Goal: Task Accomplishment & Management: Manage account settings

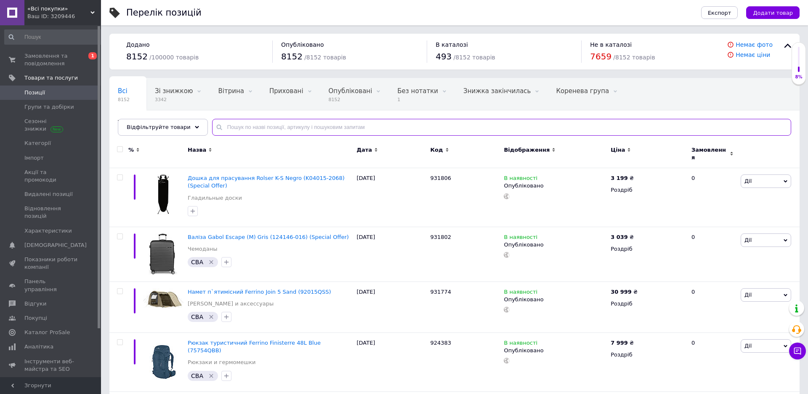
click at [277, 128] on input "text" at bounding box center [501, 127] width 579 height 17
click at [269, 128] on input "text" at bounding box center [501, 127] width 579 height 17
paste input "6570"
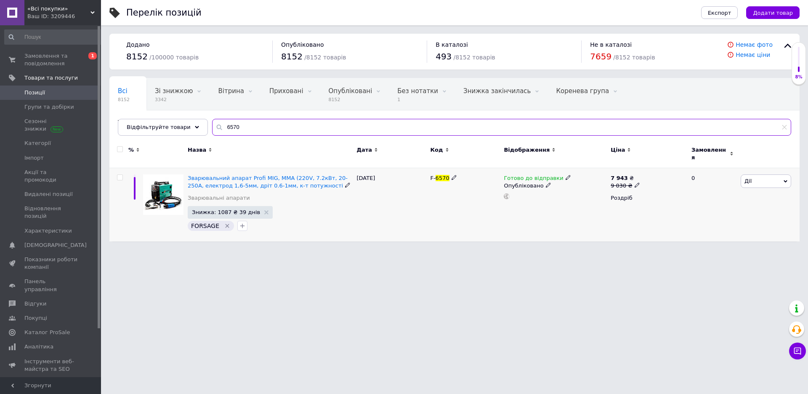
type input "6570"
click at [566, 175] on icon at bounding box center [568, 177] width 5 height 5
click at [592, 198] on li "Немає в наявності" at bounding box center [611, 204] width 80 height 12
click at [492, 216] on div "F- 6570" at bounding box center [465, 204] width 74 height 73
click at [264, 210] on icon at bounding box center [266, 212] width 4 height 4
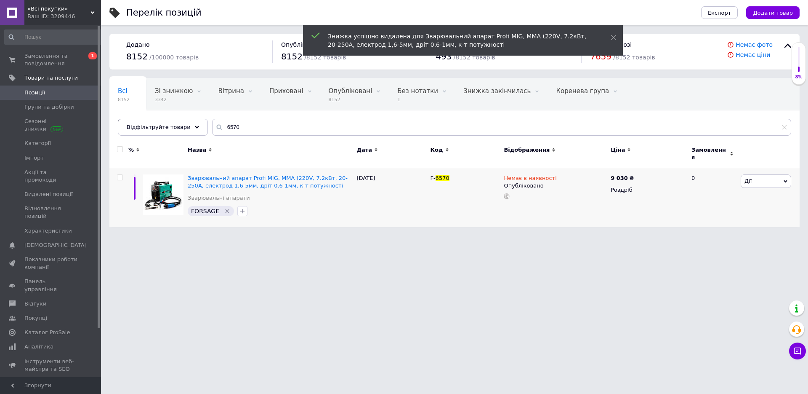
click at [407, 235] on html "«Всі покупки» Ваш ID: 3209446 Сайт «Всі покупки» Кабінет покупця Перевірити ста…" at bounding box center [404, 117] width 808 height 235
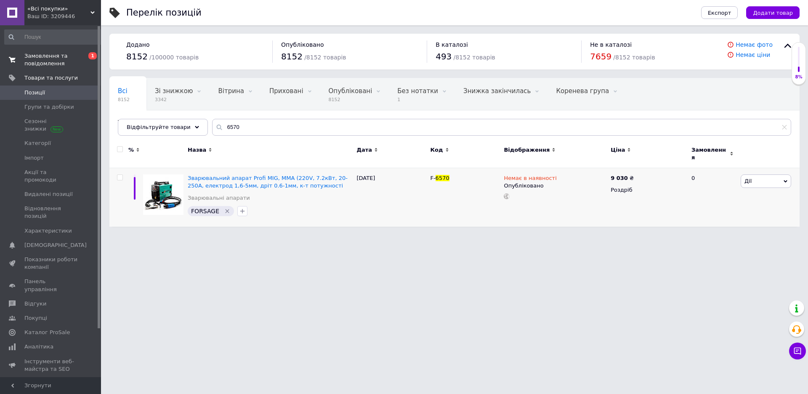
click at [52, 57] on span "Замовлення та повідомлення" at bounding box center [50, 59] width 53 height 15
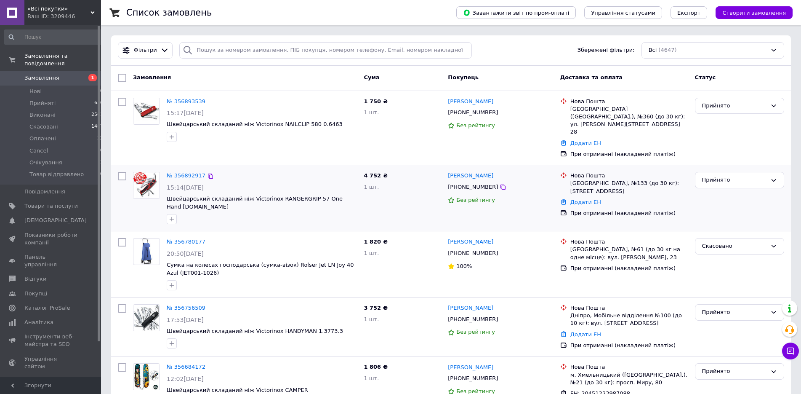
click at [358, 195] on div "№ 356892917 15:14[DATE] Швейцарський складаний ніж Victorinox RANGERGRIP 57 One…" at bounding box center [261, 197] width 197 height 59
click at [582, 199] on link "Додати ЕН" at bounding box center [586, 202] width 31 height 6
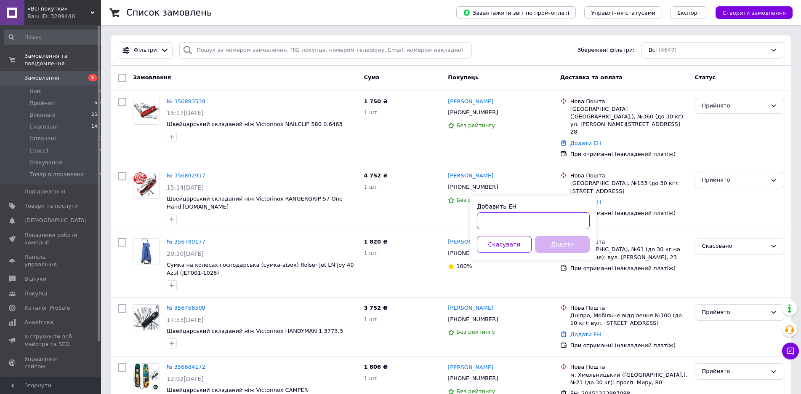
click at [568, 219] on input "Добавить ЕН" at bounding box center [533, 220] width 113 height 17
paste input "20451225154584"
type input "20451225154584"
click at [574, 236] on button "Додати" at bounding box center [562, 244] width 55 height 17
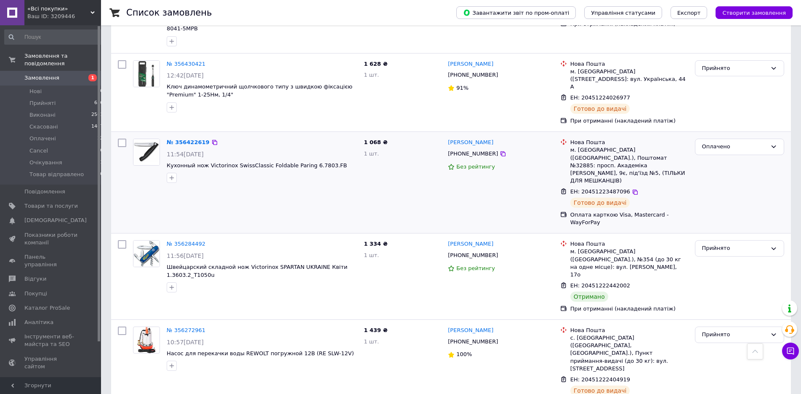
scroll to position [816, 0]
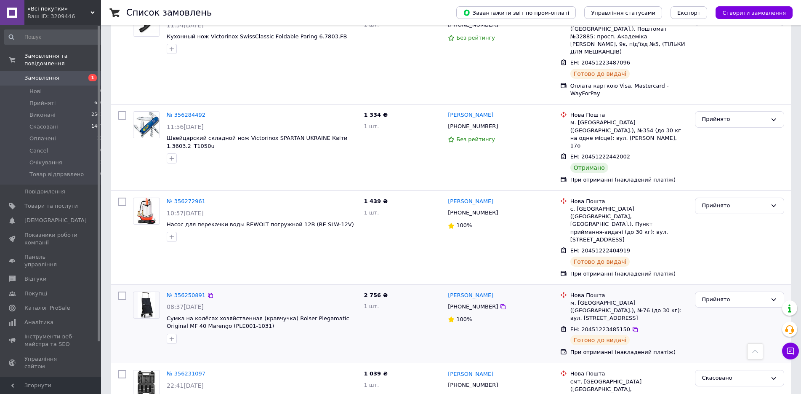
click at [293, 285] on div "№ 356250891 08:37[DATE] Сумка на колёсах хозяйственная (кравчучка) Rolser Plega…" at bounding box center [451, 324] width 680 height 78
click at [515, 108] on div "[PERSON_NAME] [PHONE_NUMBER] Без рейтингу" at bounding box center [501, 147] width 112 height 79
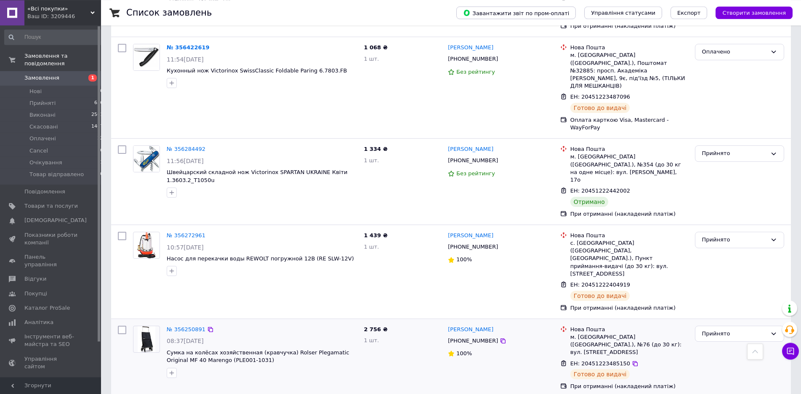
scroll to position [773, 0]
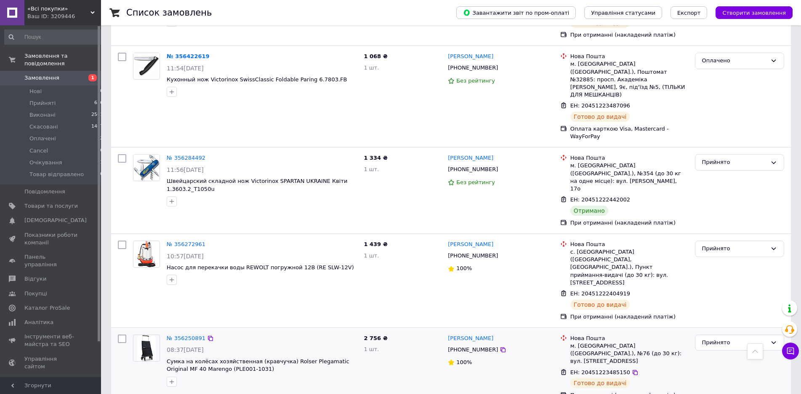
click at [183, 331] on div "№ 356250891 08:37[DATE] Сумка на колёсах хозяйственная (кравчучка) Rolser Plega…" at bounding box center [261, 360] width 197 height 59
click at [188, 333] on div "№ 356250891" at bounding box center [186, 338] width 40 height 10
click at [188, 335] on link "№ 356250891" at bounding box center [186, 338] width 39 height 6
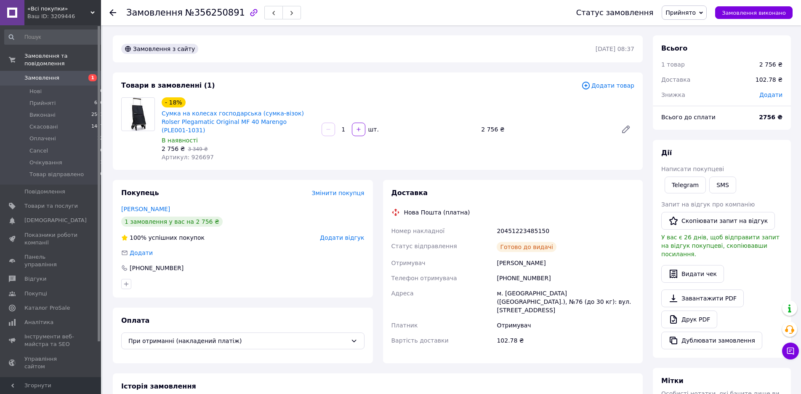
drag, startPoint x: 537, startPoint y: 166, endPoint x: 464, endPoint y: 166, distance: 73.3
click at [537, 165] on div "Замовлення з сайту [DATE] 08:37 Товари в замовленні (1) Додати товар - 18% Сумк…" at bounding box center [378, 298] width 540 height 526
click at [606, 88] on span "Додати товар" at bounding box center [608, 85] width 53 height 9
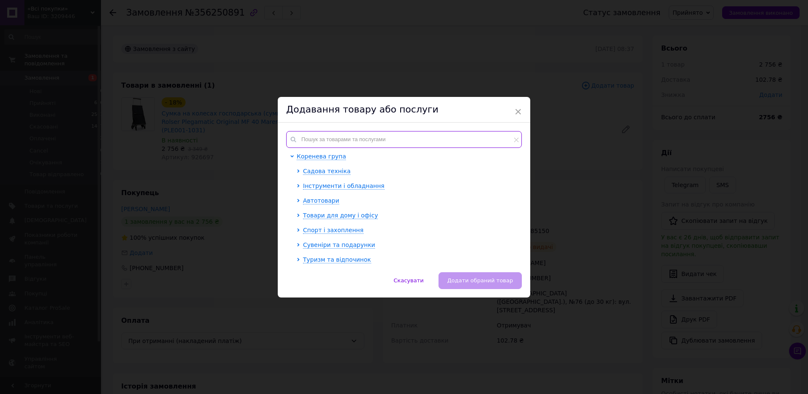
click at [317, 139] on input "text" at bounding box center [404, 139] width 236 height 17
paste input "928592"
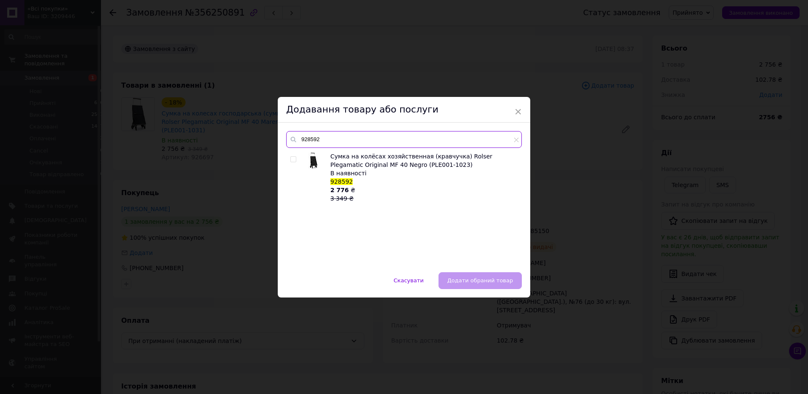
type input "928592"
click at [291, 160] on input "checkbox" at bounding box center [293, 159] width 5 height 5
checkbox input "true"
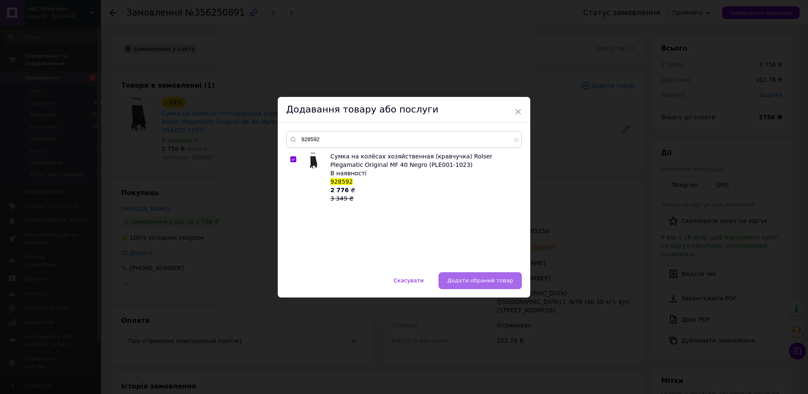
click at [472, 282] on span "Додати обраний товар" at bounding box center [481, 280] width 66 height 6
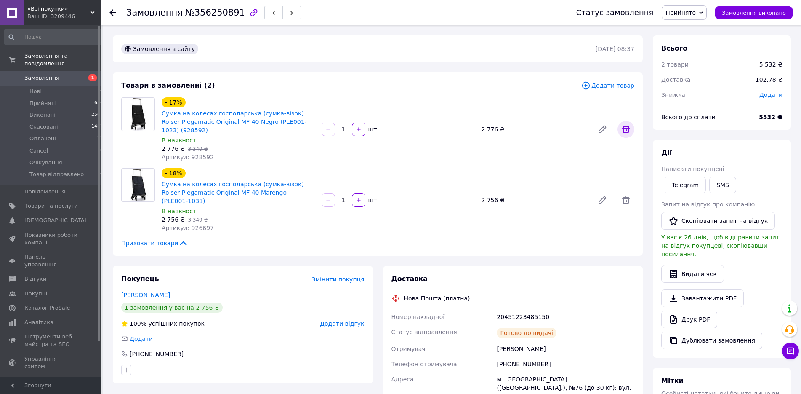
click at [624, 129] on icon at bounding box center [626, 129] width 10 height 10
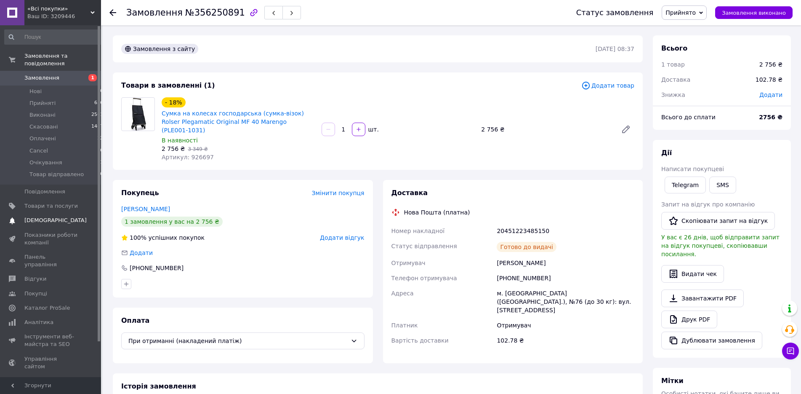
click at [60, 216] on span "[DEMOGRAPHIC_DATA]" at bounding box center [50, 220] width 53 height 8
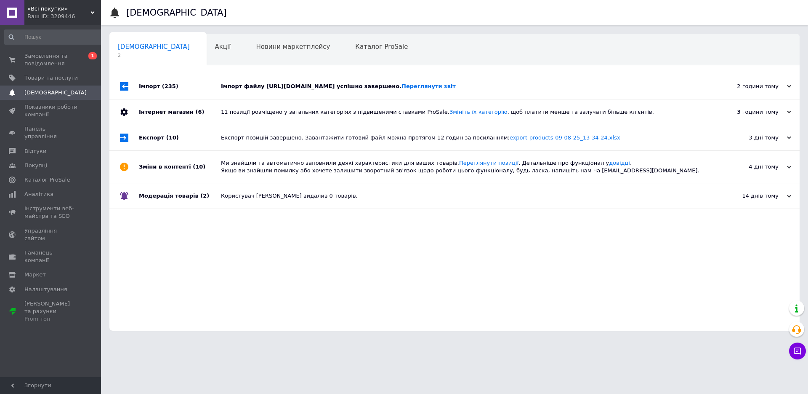
click at [225, 90] on div "Імпорт файлу [URL][DOMAIN_NAME] успішно завершено. Переглянути звіт" at bounding box center [464, 87] width 486 height 8
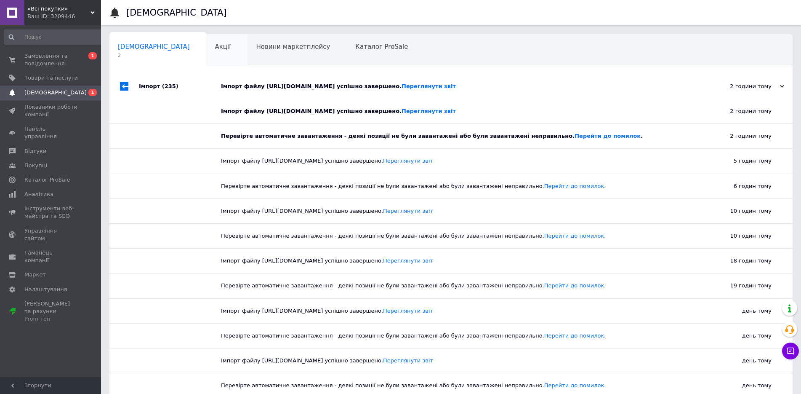
click at [207, 52] on div "Акції 0" at bounding box center [227, 50] width 41 height 32
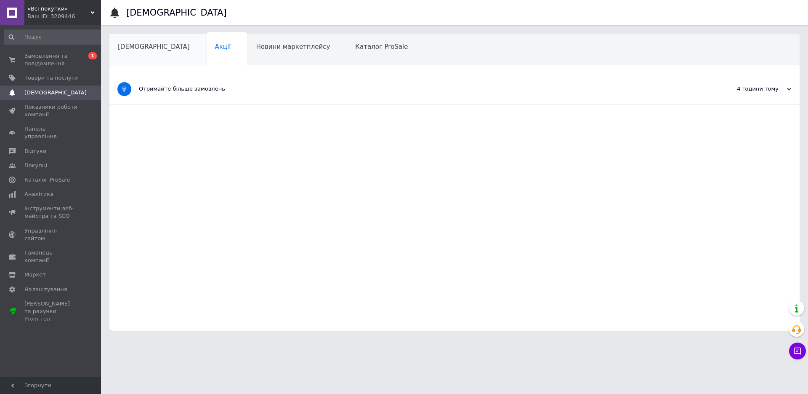
click at [131, 53] on div "[DEMOGRAPHIC_DATA]" at bounding box center [157, 50] width 97 height 32
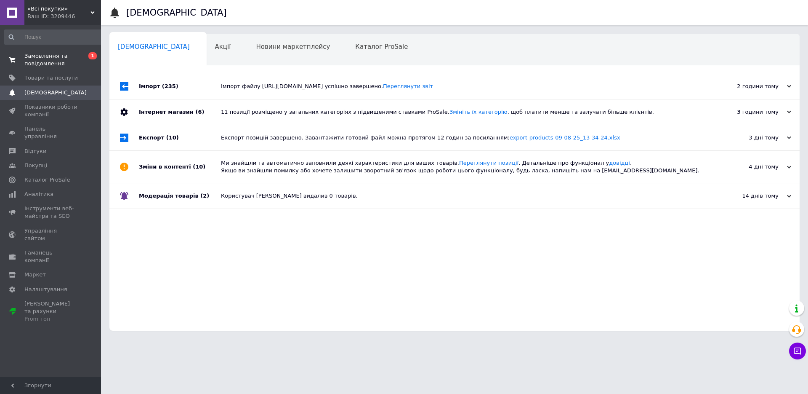
click at [59, 61] on span "Замовлення та повідомлення" at bounding box center [50, 59] width 53 height 15
